Goal: Task Accomplishment & Management: Manage account settings

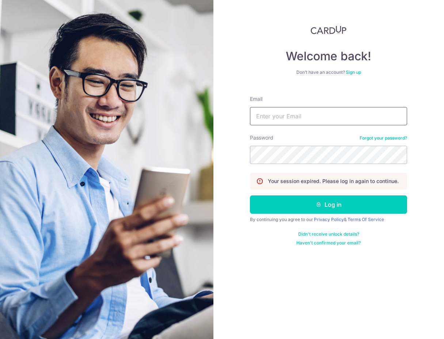
type input "[EMAIL_ADDRESS][DOMAIN_NAME]"
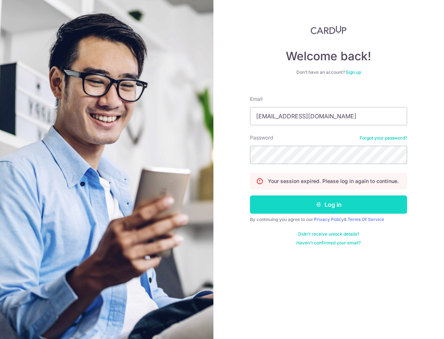
click at [325, 206] on button "Log in" at bounding box center [328, 204] width 157 height 18
